Goal: Task Accomplishment & Management: Complete application form

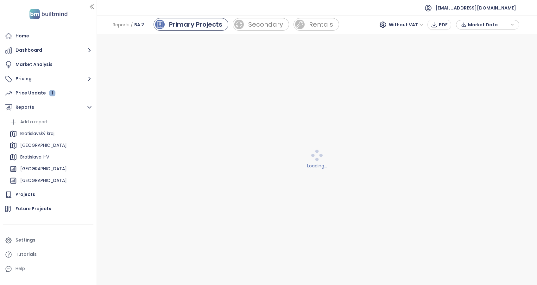
scroll to position [211, 0]
click at [103, 205] on div "Loading..." at bounding box center [317, 159] width 432 height 242
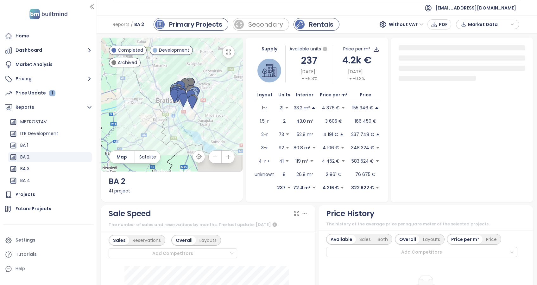
click at [322, 27] on div "Rentals" at bounding box center [321, 24] width 24 height 9
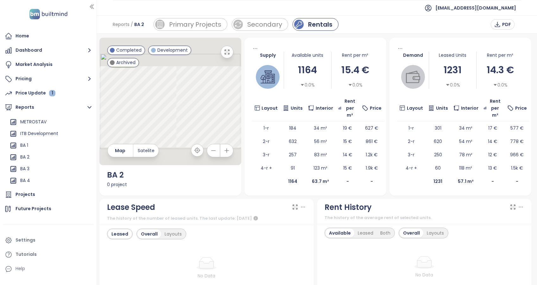
click at [341, 246] on div "No Data" at bounding box center [423, 268] width 199 height 44
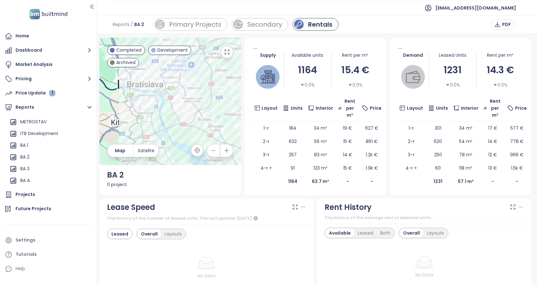
drag, startPoint x: 177, startPoint y: 89, endPoint x: 208, endPoint y: 142, distance: 61.2
click at [208, 142] on div at bounding box center [170, 101] width 142 height 127
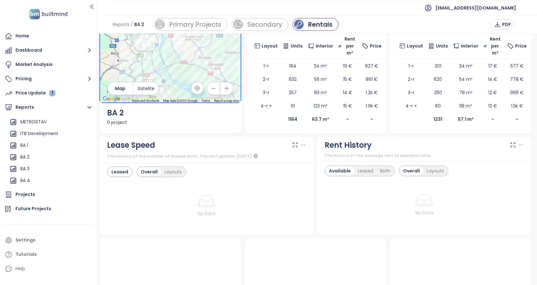
scroll to position [127, 0]
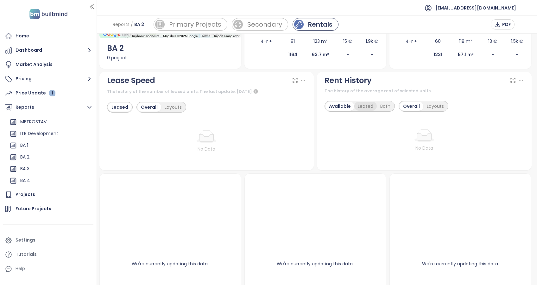
click at [358, 105] on div "Leased" at bounding box center [365, 106] width 22 height 9
click at [383, 109] on div "Both" at bounding box center [384, 106] width 17 height 9
click at [335, 108] on div "Available" at bounding box center [338, 106] width 27 height 9
click at [432, 107] on div "Layouts" at bounding box center [435, 106] width 24 height 9
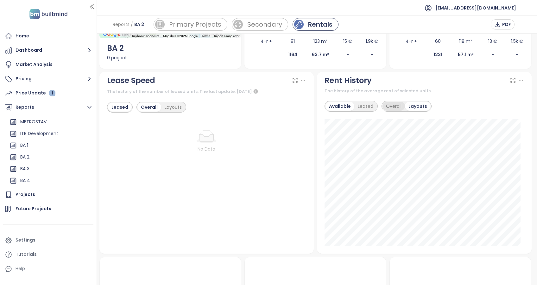
click at [392, 108] on div "Overall" at bounding box center [393, 106] width 22 height 9
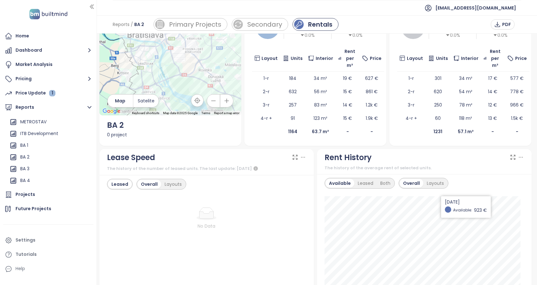
scroll to position [42, 0]
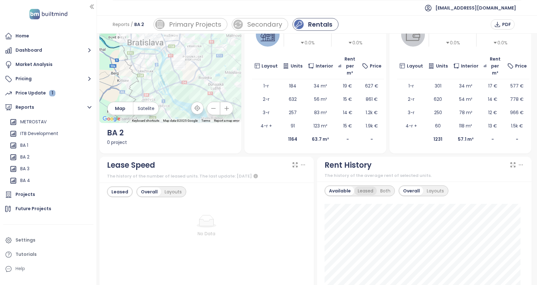
click at [363, 191] on div "Leased" at bounding box center [365, 190] width 22 height 9
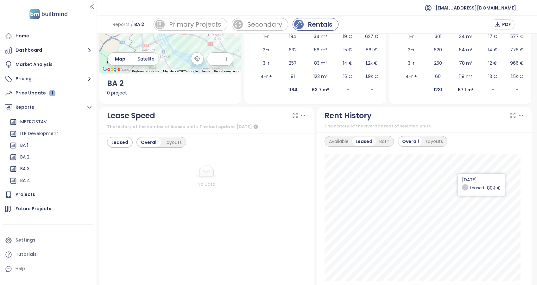
scroll to position [127, 0]
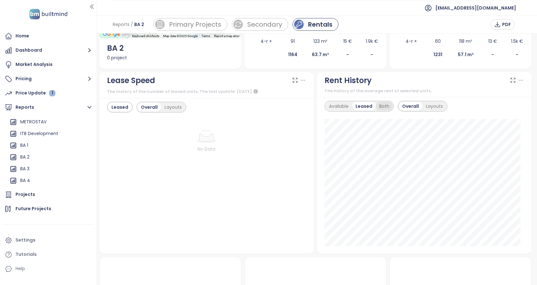
click at [379, 109] on div "Both" at bounding box center [384, 106] width 17 height 9
click at [433, 106] on div "Layouts" at bounding box center [434, 106] width 24 height 9
click at [518, 80] on icon at bounding box center [521, 80] width 6 height 6
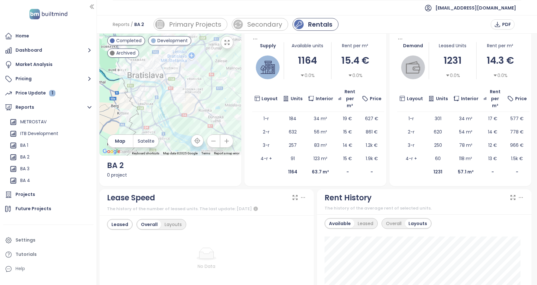
scroll to position [0, 0]
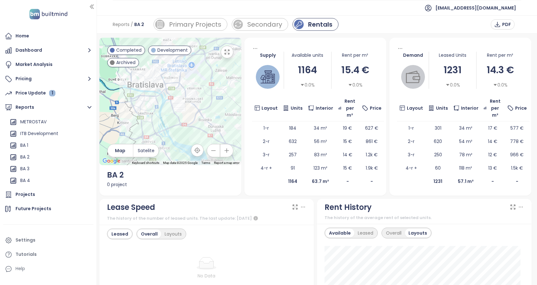
click at [350, 85] on div "0.0%" at bounding box center [355, 84] width 15 height 7
click at [339, 179] on td "-" at bounding box center [348, 180] width 24 height 13
click at [344, 182] on td "-" at bounding box center [348, 180] width 24 height 13
click at [301, 85] on icon "caret-down" at bounding box center [302, 85] width 4 height 4
click at [179, 107] on div at bounding box center [170, 101] width 142 height 127
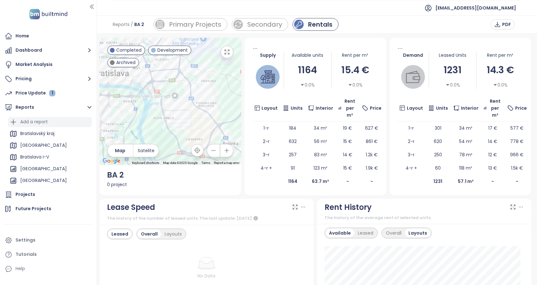
click at [33, 120] on div "Add a report" at bounding box center [34, 122] width 28 height 8
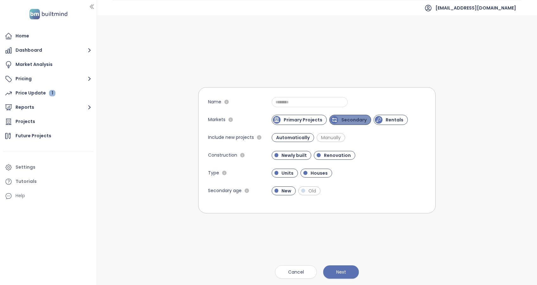
click at [355, 119] on span "Secondary" at bounding box center [354, 119] width 32 height 6
click at [308, 123] on span "Primary Projects" at bounding box center [299, 120] width 55 height 10
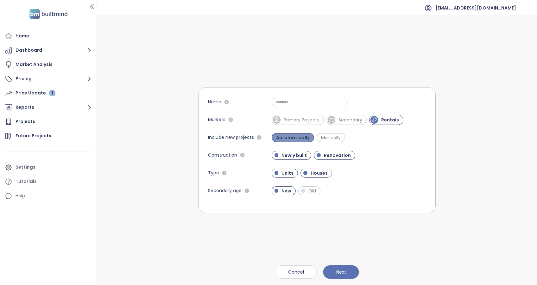
click at [290, 138] on span "Automatically" at bounding box center [293, 137] width 40 height 6
click at [328, 139] on span "Manually" at bounding box center [331, 137] width 26 height 6
click at [297, 154] on span "Newly built" at bounding box center [294, 155] width 32 height 6
click at [299, 153] on span "Newly built" at bounding box center [293, 155] width 30 height 6
click at [317, 173] on span "Houses" at bounding box center [318, 173] width 23 height 6
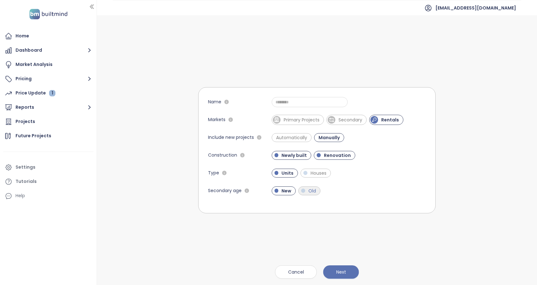
click at [308, 190] on span "Old" at bounding box center [312, 190] width 14 height 6
click at [307, 193] on span "Old" at bounding box center [312, 190] width 15 height 6
click at [341, 271] on span "Next" at bounding box center [341, 271] width 10 height 7
click at [293, 101] on input "Name" at bounding box center [310, 102] width 76 height 10
click at [274, 102] on input "**********" at bounding box center [310, 102] width 76 height 10
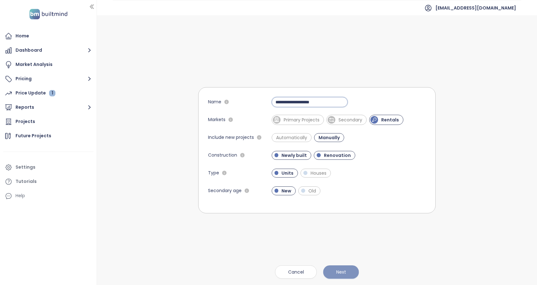
type input "**********"
click at [339, 273] on span "Next" at bounding box center [341, 271] width 10 height 7
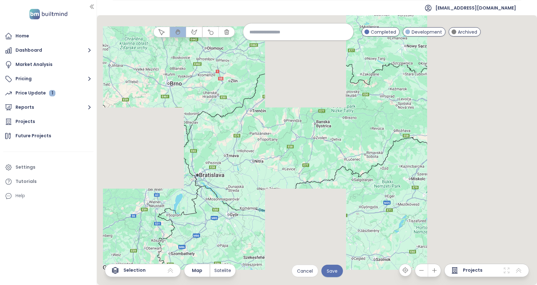
click at [298, 34] on input at bounding box center [297, 32] width 97 height 14
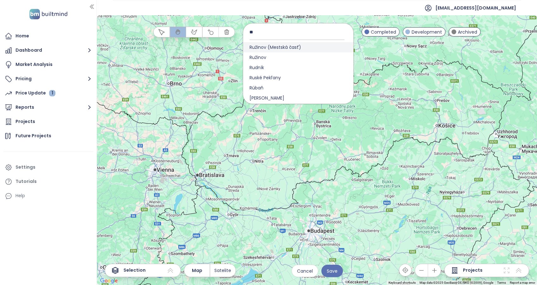
type input "**"
click at [265, 45] on span "Ružinov (Mestská časť)" at bounding box center [275, 47] width 64 height 10
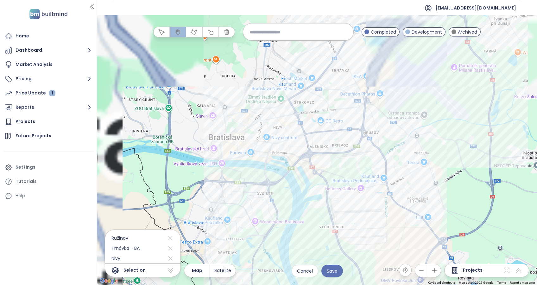
drag, startPoint x: 302, startPoint y: 116, endPoint x: 343, endPoint y: 198, distance: 92.2
click at [343, 198] on div at bounding box center [317, 149] width 440 height 269
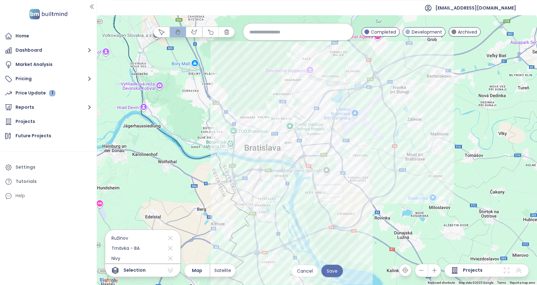
click at [267, 34] on input at bounding box center [297, 32] width 97 height 14
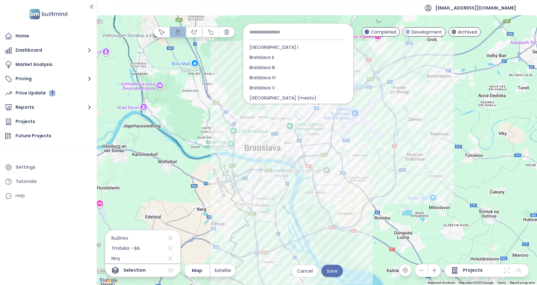
type input "*"
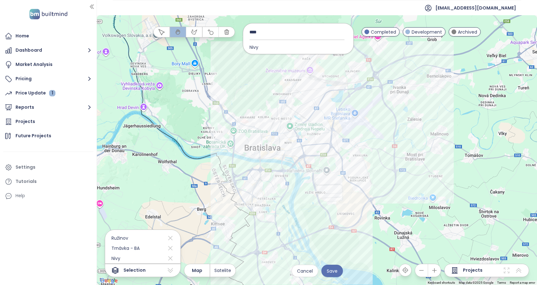
type input "****"
click at [323, 137] on div at bounding box center [317, 149] width 440 height 269
click at [337, 124] on div at bounding box center [317, 149] width 440 height 269
click at [347, 113] on div at bounding box center [317, 149] width 440 height 269
click at [226, 37] on div at bounding box center [194, 32] width 82 height 11
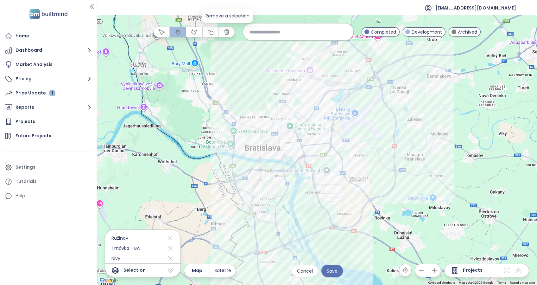
click at [227, 33] on icon "button" at bounding box center [226, 32] width 6 height 6
click at [337, 101] on div at bounding box center [317, 149] width 440 height 269
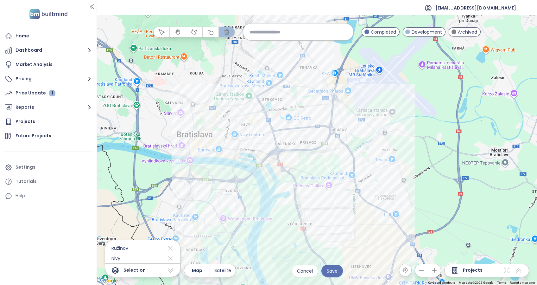
click at [329, 157] on div at bounding box center [317, 149] width 440 height 269
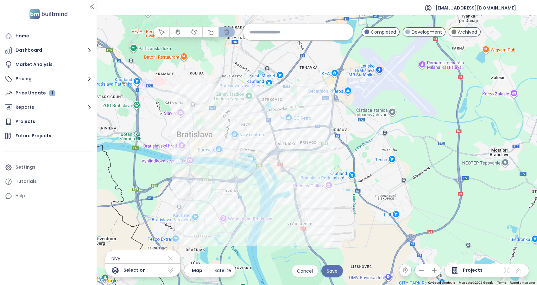
click at [261, 33] on input at bounding box center [297, 32] width 97 height 14
type input "*******"
click at [193, 31] on icon "button" at bounding box center [194, 32] width 6 height 6
click at [256, 96] on div at bounding box center [317, 149] width 440 height 269
click at [285, 79] on div at bounding box center [317, 149] width 440 height 269
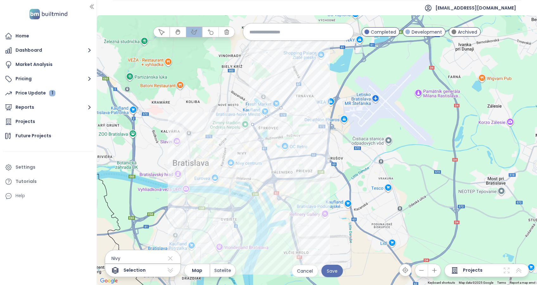
click at [320, 53] on div at bounding box center [317, 149] width 440 height 269
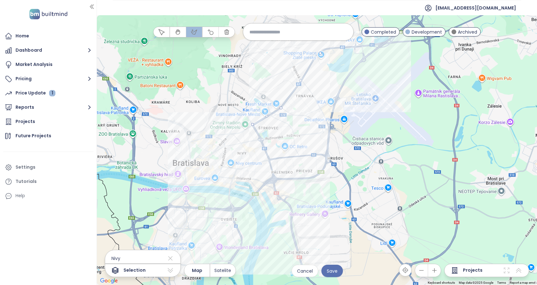
click at [339, 82] on div at bounding box center [317, 149] width 440 height 269
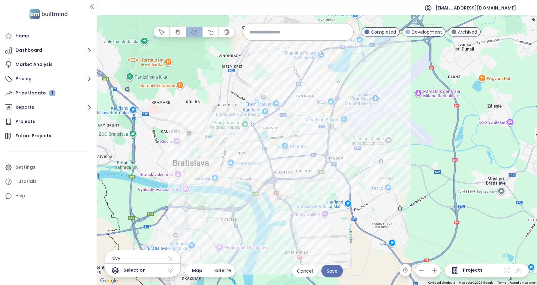
click at [388, 150] on div at bounding box center [317, 149] width 440 height 269
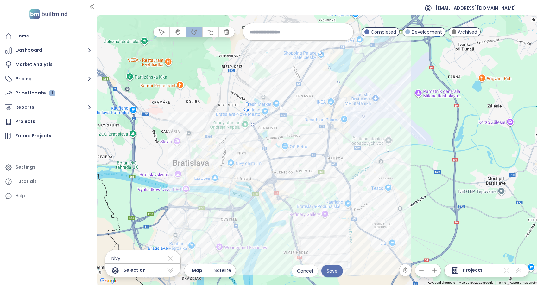
click at [404, 213] on div at bounding box center [317, 149] width 440 height 269
click at [373, 236] on div at bounding box center [317, 149] width 440 height 269
click at [359, 226] on div at bounding box center [317, 149] width 440 height 269
click at [352, 210] on div at bounding box center [317, 149] width 440 height 269
click at [292, 214] on div at bounding box center [317, 149] width 440 height 269
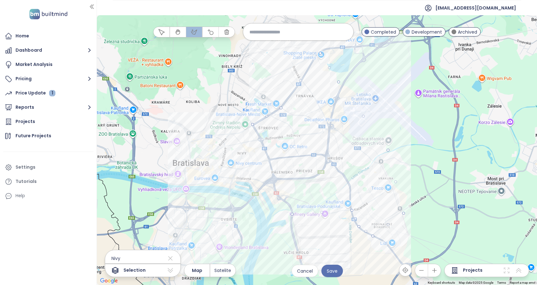
click at [294, 209] on div at bounding box center [317, 149] width 440 height 269
click at [280, 199] on div at bounding box center [317, 149] width 440 height 269
click at [291, 186] on div at bounding box center [317, 149] width 440 height 269
click at [290, 175] on div at bounding box center [317, 149] width 440 height 269
click at [283, 160] on div at bounding box center [317, 149] width 440 height 269
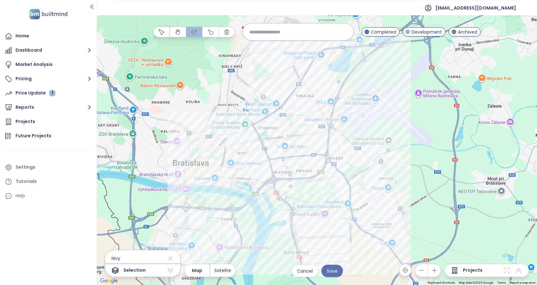
click at [268, 158] on div at bounding box center [317, 149] width 440 height 269
click at [251, 124] on div at bounding box center [317, 149] width 440 height 269
click at [333, 271] on span "Save" at bounding box center [332, 270] width 11 height 7
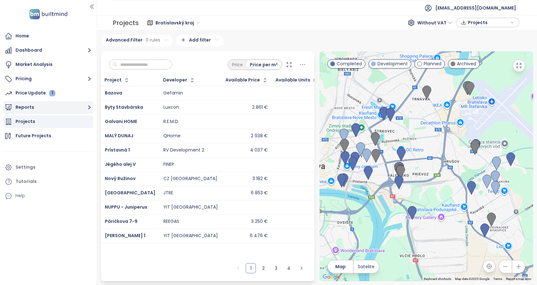
click at [60, 107] on button "Reports" at bounding box center [48, 107] width 90 height 13
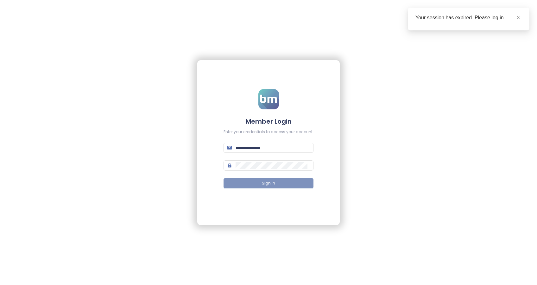
type input "**********"
click at [268, 182] on span "Sign In" at bounding box center [268, 183] width 13 height 6
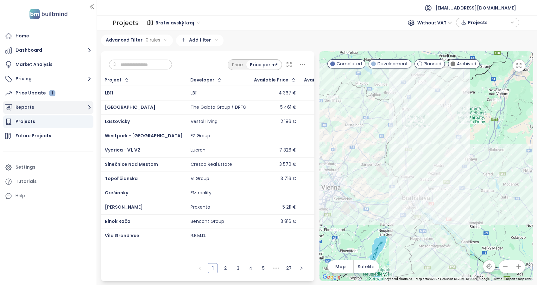
click at [15, 106] on button "Reports" at bounding box center [48, 107] width 90 height 13
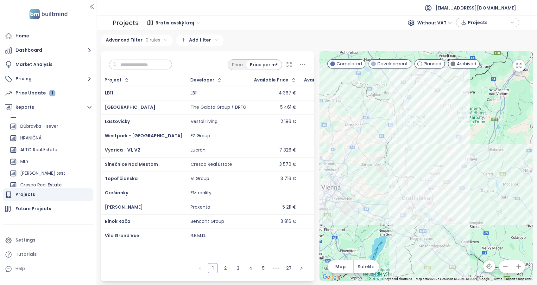
scroll to position [479, 0]
click at [51, 181] on div "BA - Ružinov - rental" at bounding box center [42, 182] width 45 height 8
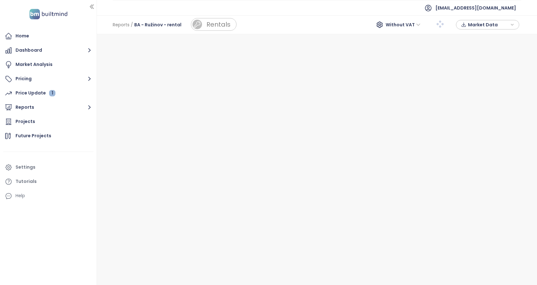
click at [169, 24] on span "BA - Ružinov - rental" at bounding box center [157, 24] width 47 height 11
click at [216, 27] on div "Rentals" at bounding box center [218, 24] width 24 height 9
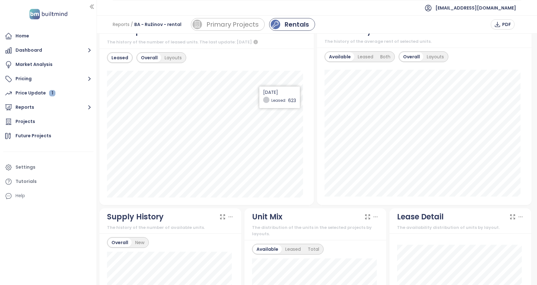
scroll to position [7, 0]
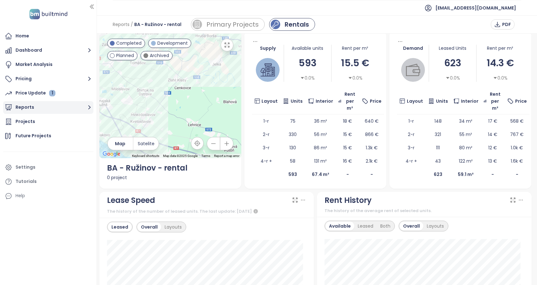
click at [24, 105] on button "Reports" at bounding box center [48, 107] width 90 height 13
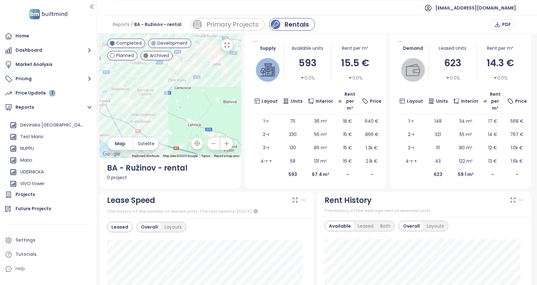
scroll to position [479, 0]
click at [84, 180] on icon "button" at bounding box center [87, 182] width 6 height 6
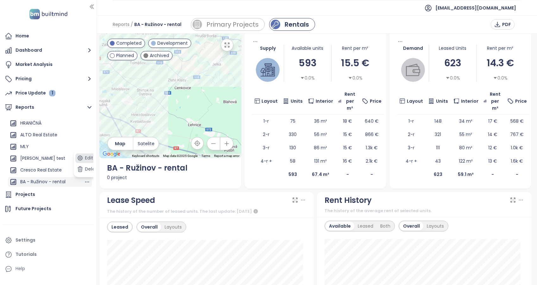
click at [88, 157] on button "Edit" at bounding box center [88, 157] width 26 height 9
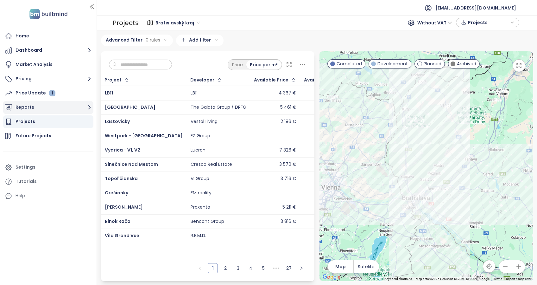
click at [25, 107] on button "Reports" at bounding box center [48, 107] width 90 height 13
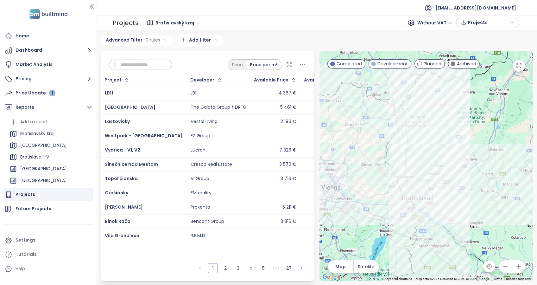
scroll to position [479, 0]
click at [84, 181] on icon "button" at bounding box center [87, 182] width 6 height 6
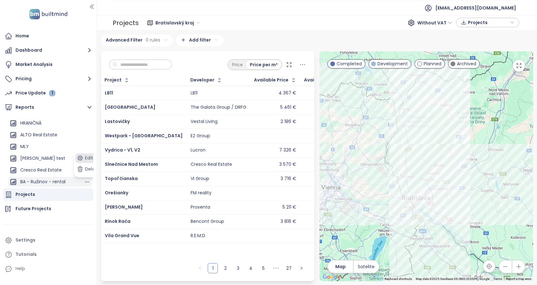
click at [87, 157] on button "Edit" at bounding box center [88, 157] width 26 height 9
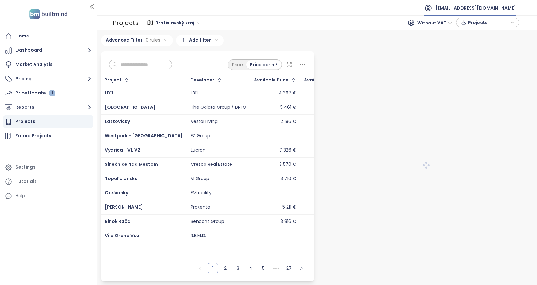
click at [510, 7] on span "[EMAIL_ADDRESS][DOMAIN_NAME]" at bounding box center [475, 7] width 81 height 15
click at [507, 26] on li "Log out" at bounding box center [508, 25] width 48 height 13
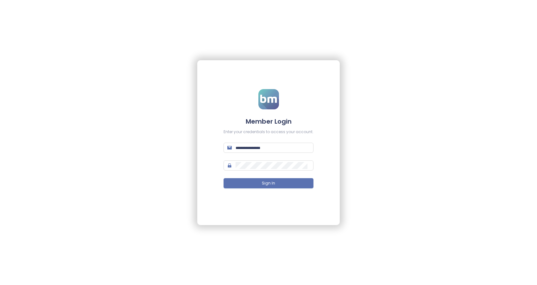
type input "**********"
click at [276, 181] on button "Sign In" at bounding box center [268, 183] width 90 height 10
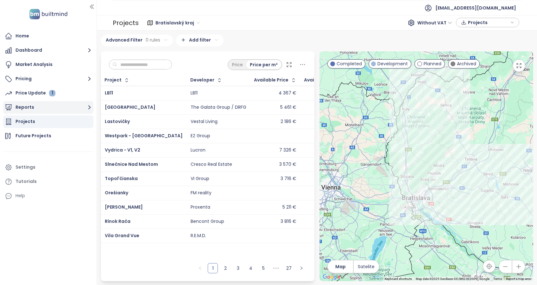
click at [29, 107] on button "Reports" at bounding box center [48, 107] width 90 height 13
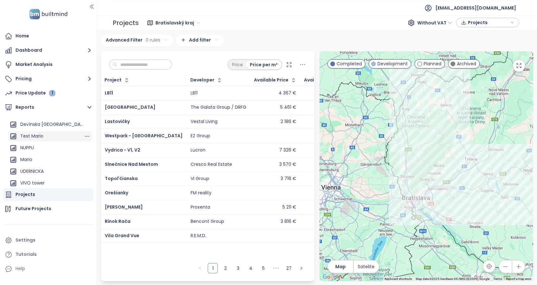
scroll to position [479, 0]
click at [53, 182] on div "BA - Ružinov - rental" at bounding box center [42, 182] width 45 height 8
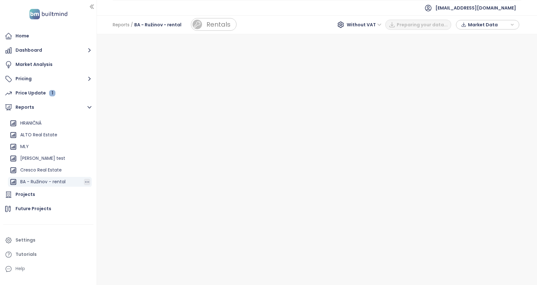
click at [84, 182] on icon "button" at bounding box center [87, 182] width 6 height 6
click at [88, 157] on button "Edit" at bounding box center [88, 157] width 26 height 9
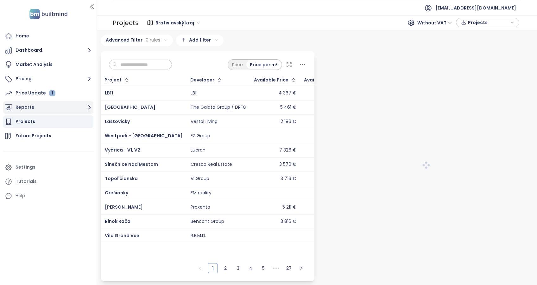
click at [35, 106] on button "Reports" at bounding box center [48, 107] width 90 height 13
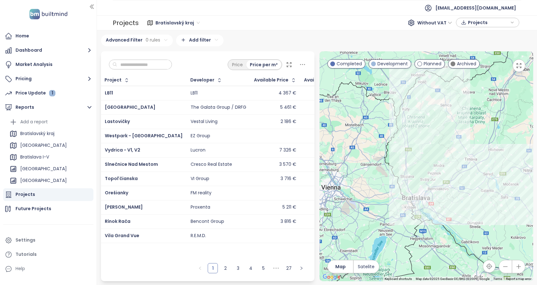
scroll to position [479, 0]
click at [50, 179] on div "BA - Ružinov - rental" at bounding box center [42, 182] width 45 height 8
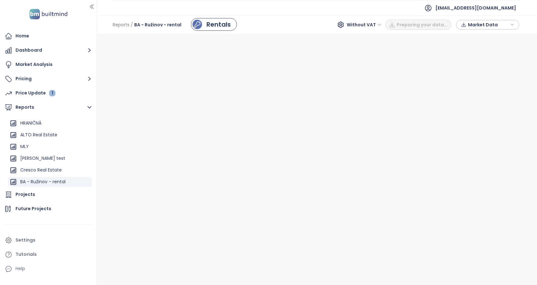
click at [220, 28] on div "Rentals" at bounding box center [218, 24] width 24 height 9
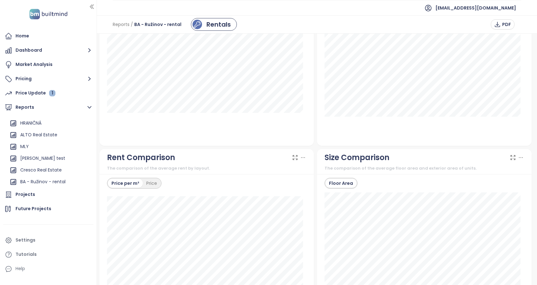
scroll to position [724, 0]
